Goal: Task Accomplishment & Management: Manage account settings

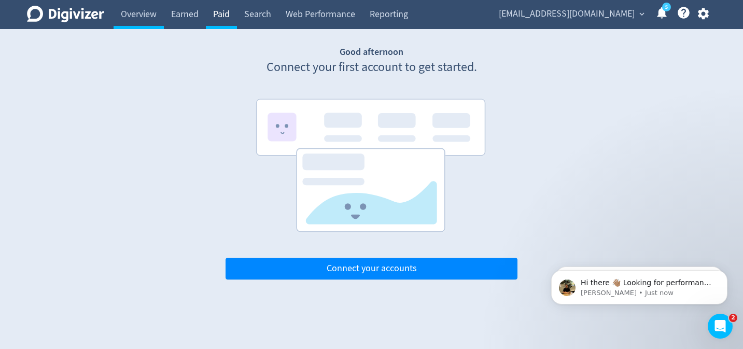
click at [226, 15] on link "Paid" at bounding box center [221, 14] width 31 height 29
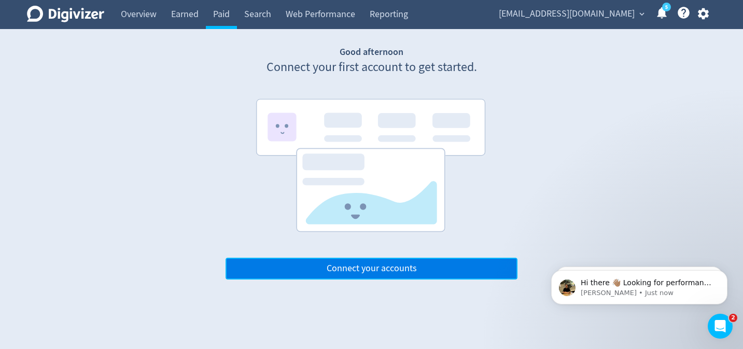
click at [314, 265] on button "Connect your accounts" at bounding box center [372, 269] width 292 height 22
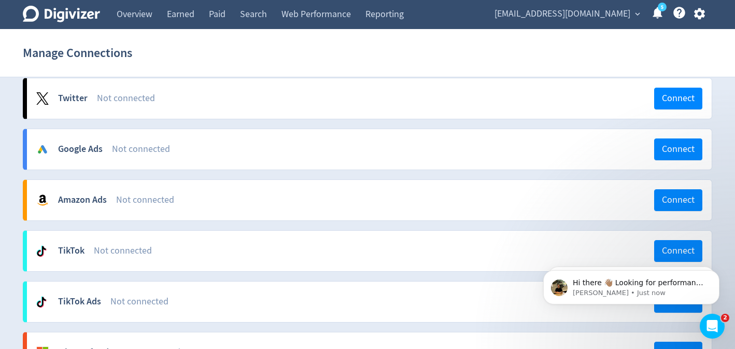
scroll to position [212, 0]
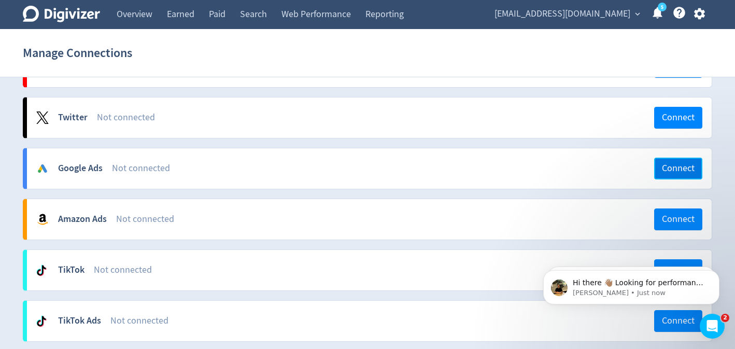
click at [665, 169] on span "Connect" at bounding box center [678, 168] width 33 height 9
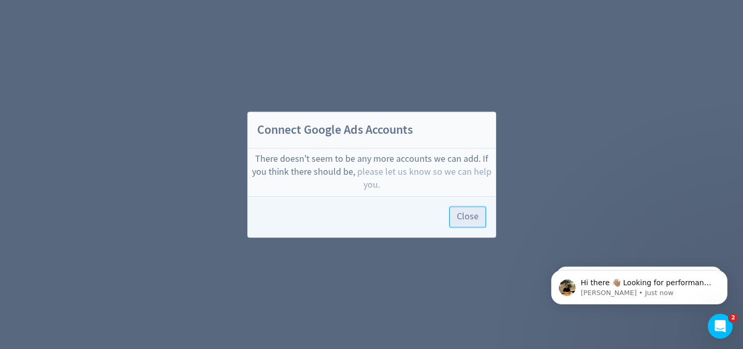
click at [464, 218] on span "Close" at bounding box center [468, 216] width 22 height 9
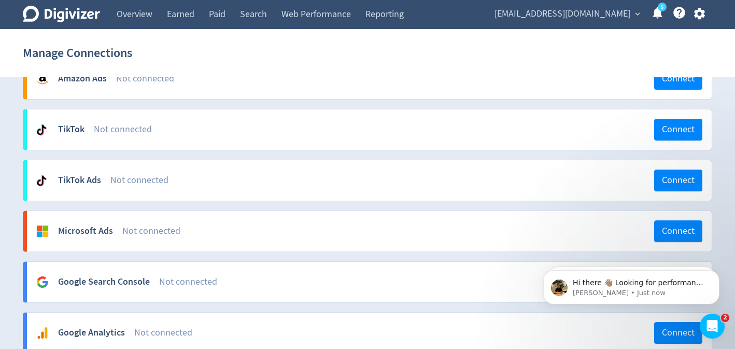
scroll to position [328, 0]
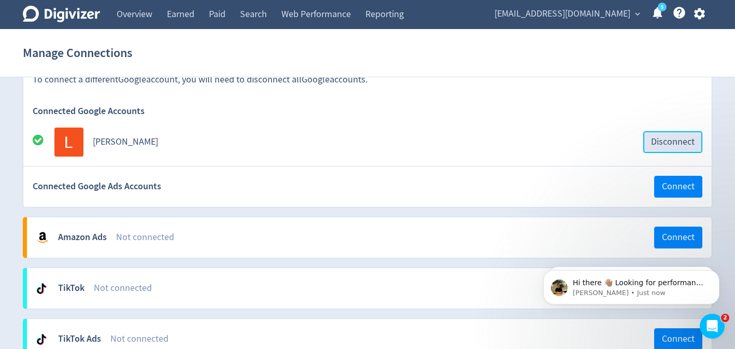
click at [669, 132] on button "Disconnect" at bounding box center [673, 142] width 59 height 22
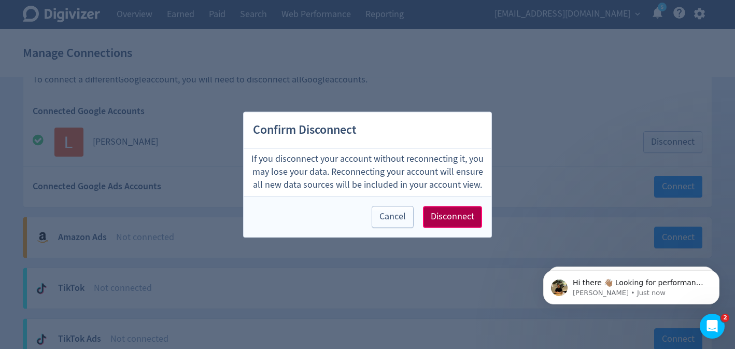
click at [456, 215] on span "Disconnect" at bounding box center [453, 216] width 44 height 9
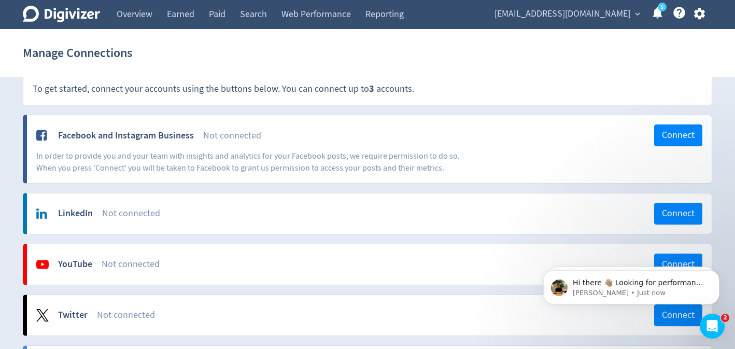
scroll to position [0, 0]
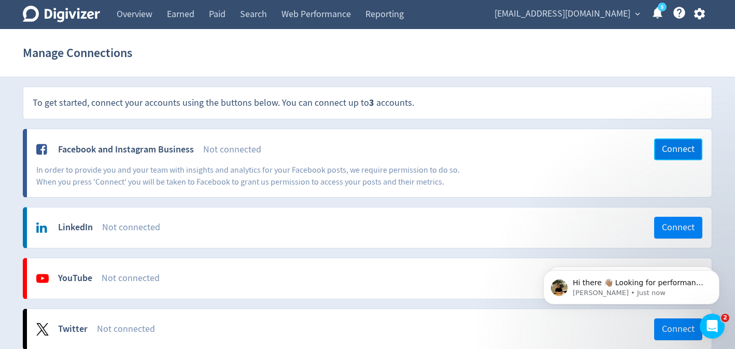
click at [663, 153] on span "Connect" at bounding box center [678, 149] width 33 height 9
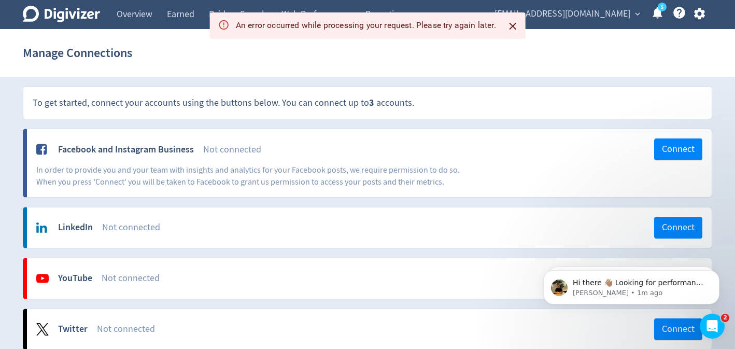
click at [643, 12] on div "5" at bounding box center [654, 15] width 22 height 18
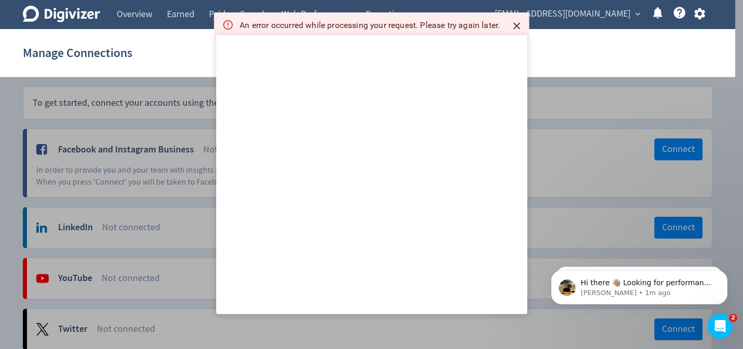
click at [583, 113] on div at bounding box center [371, 174] width 743 height 349
